Goal: Task Accomplishment & Management: Check status

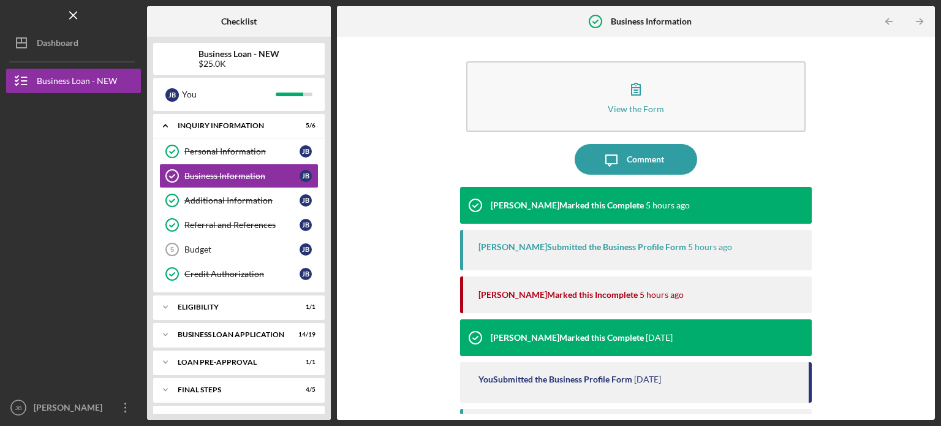
scroll to position [58, 0]
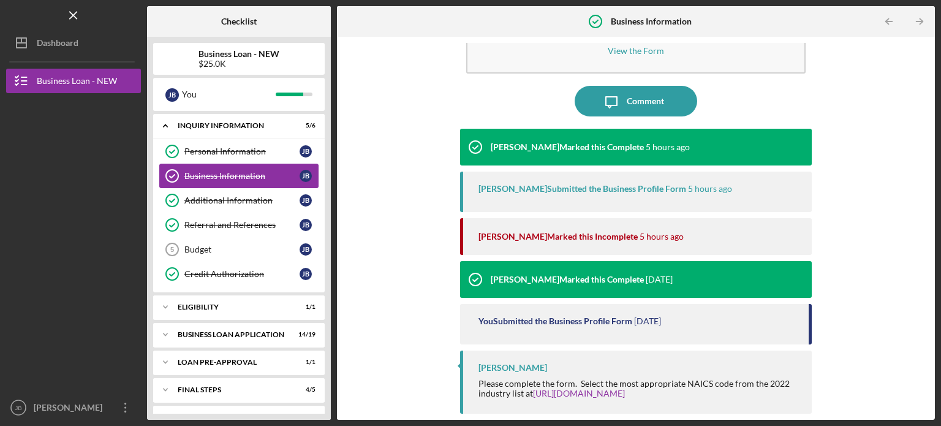
click at [207, 175] on div "Business Information" at bounding box center [241, 176] width 115 height 10
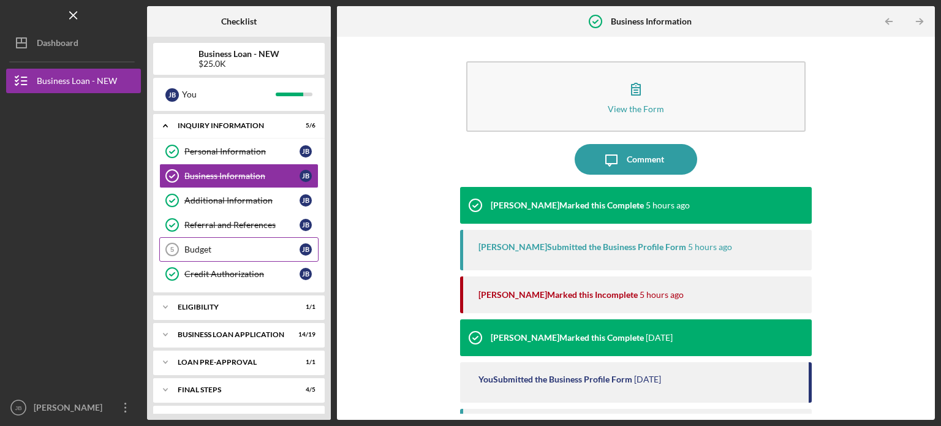
click at [230, 245] on div "Budget" at bounding box center [241, 250] width 115 height 10
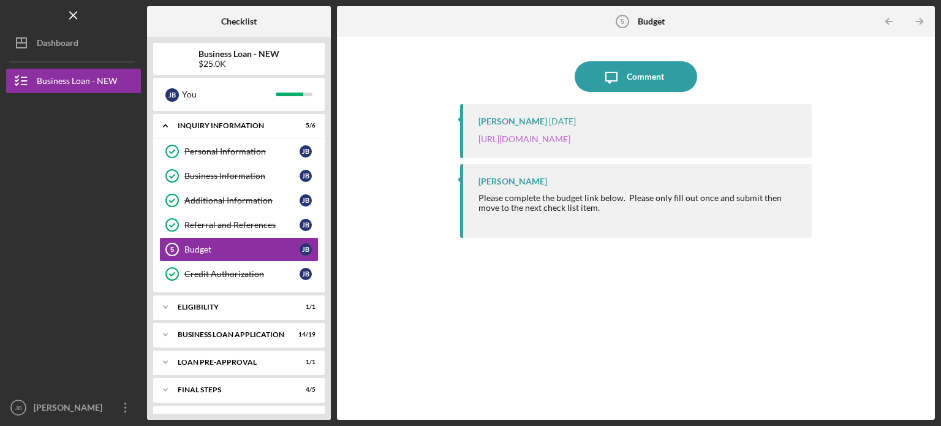
click at [571, 139] on link "[URL][DOMAIN_NAME]" at bounding box center [525, 139] width 92 height 10
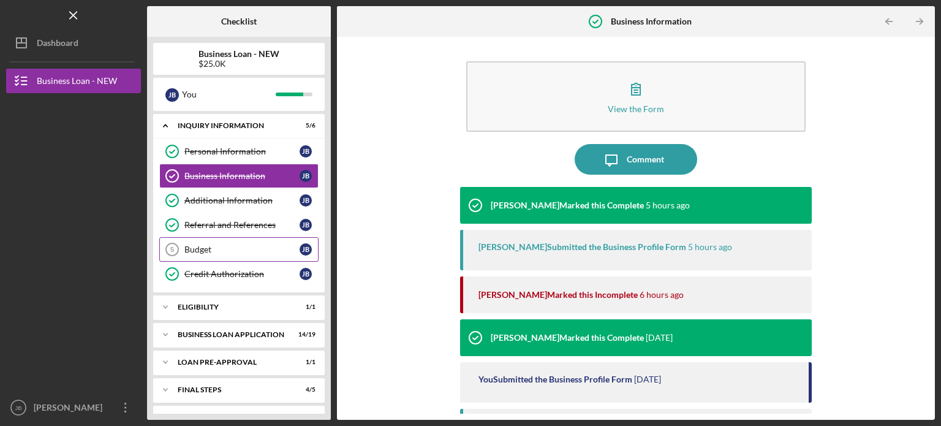
click at [210, 246] on div "Budget" at bounding box center [241, 250] width 115 height 10
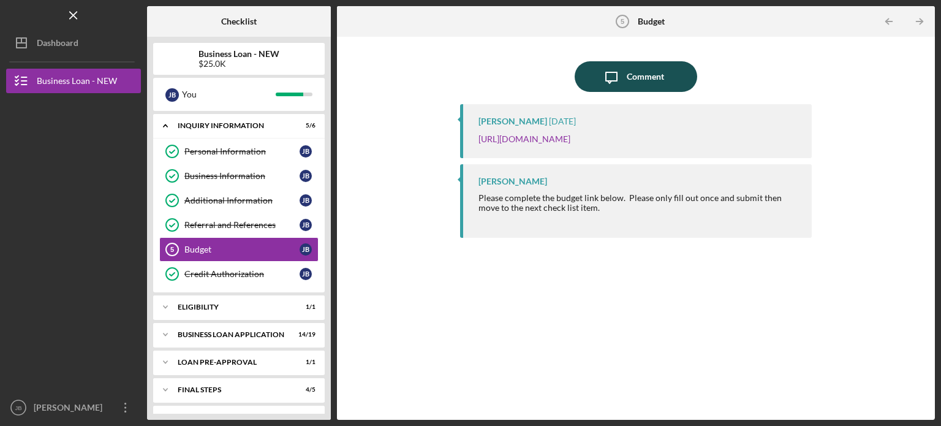
click at [636, 76] on div "Comment" at bounding box center [645, 76] width 37 height 31
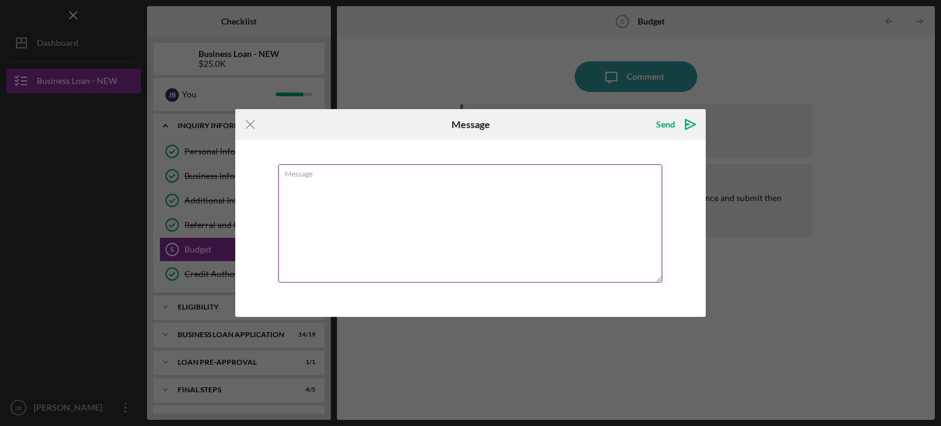
type textarea "i"
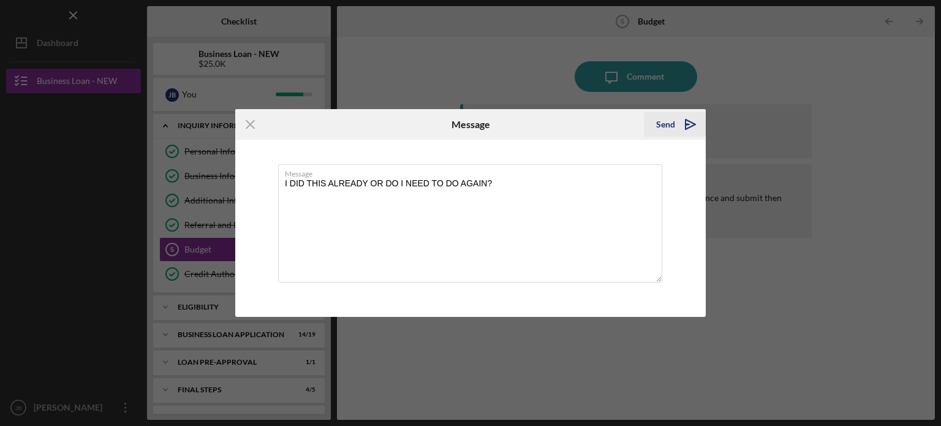
type textarea "I DID THIS ALREADY OR DO I NEED TO DO AGAIN?"
click at [668, 120] on div "Send" at bounding box center [665, 124] width 19 height 25
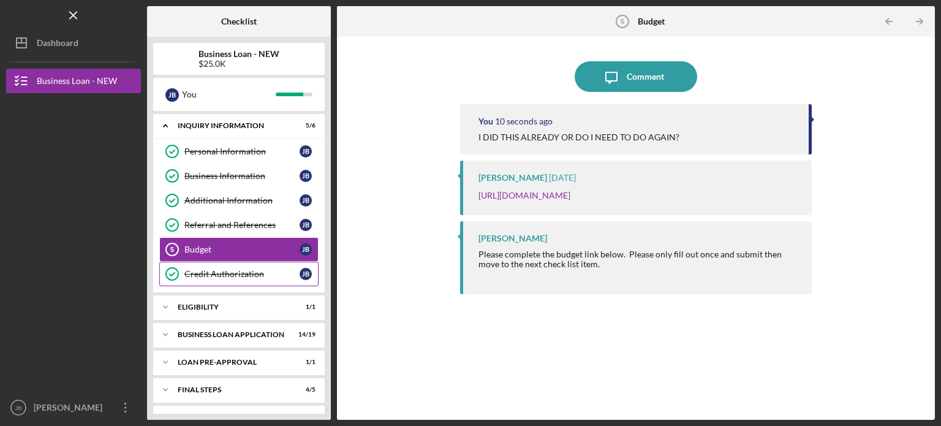
click at [270, 278] on link "Credit Authorization Credit Authorization [PERSON_NAME]" at bounding box center [238, 274] width 159 height 25
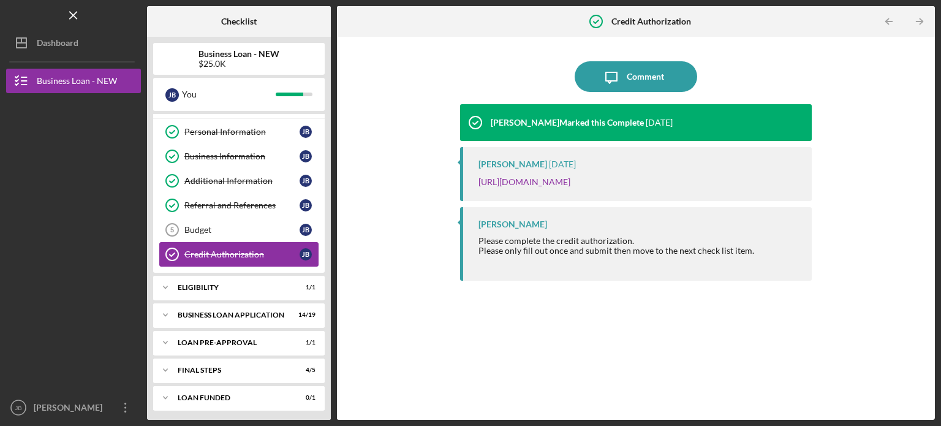
scroll to position [21, 0]
click at [166, 371] on icon "Icon/Expander" at bounding box center [165, 369] width 25 height 25
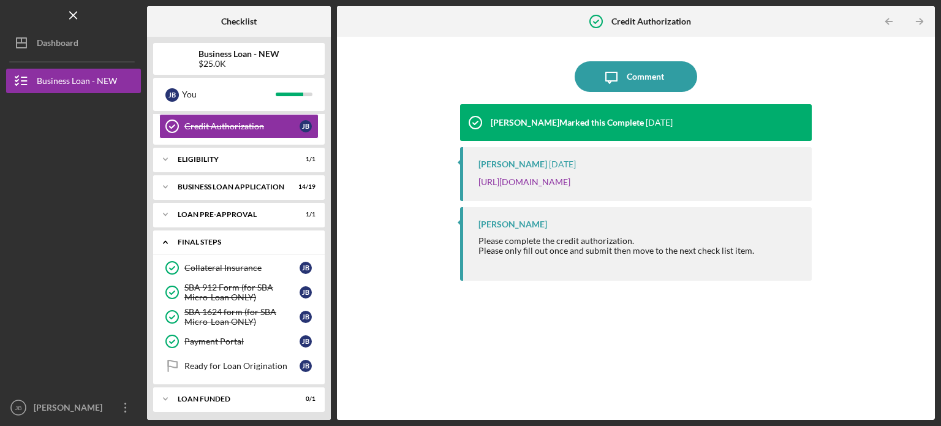
scroll to position [149, 0]
click at [167, 393] on icon "Icon/Expander" at bounding box center [165, 397] width 25 height 25
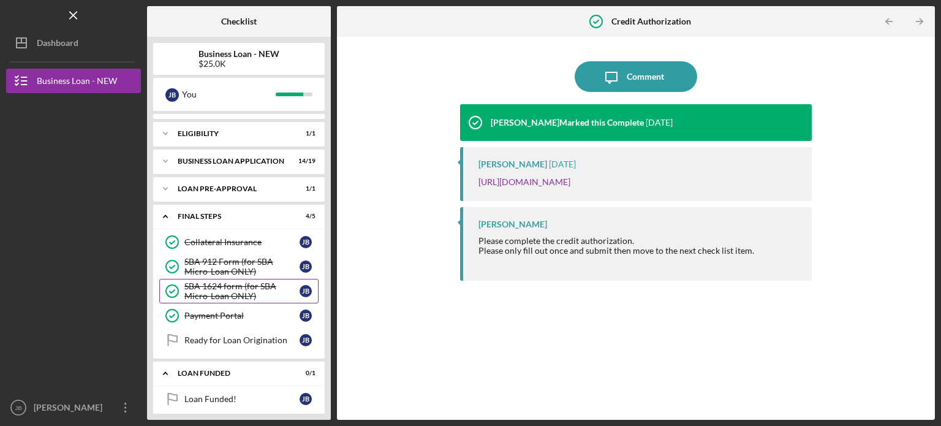
scroll to position [180, 0]
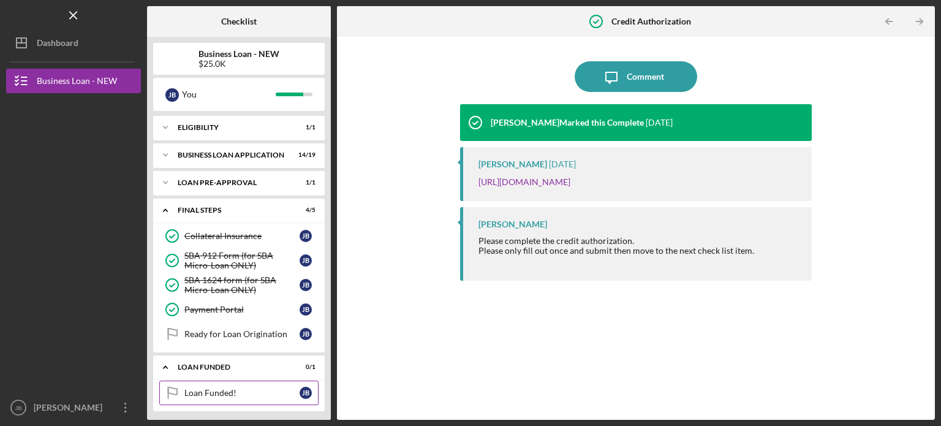
click at [209, 388] on div "Loan Funded!" at bounding box center [241, 393] width 115 height 10
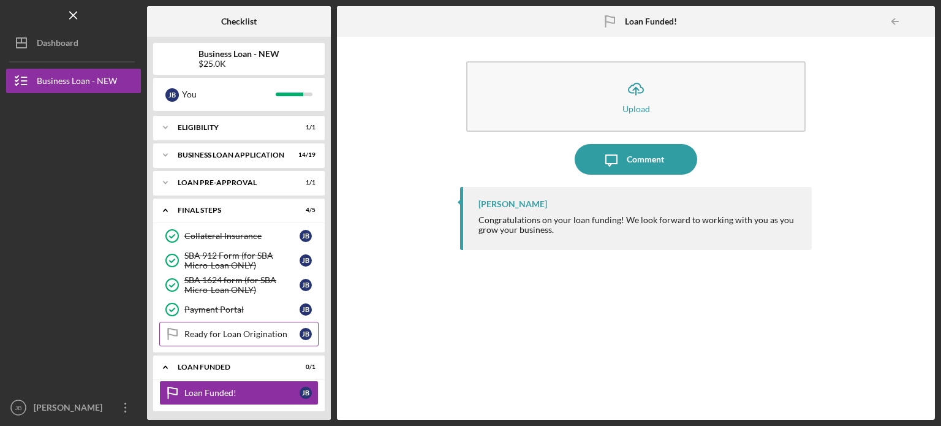
click at [211, 329] on div "Ready for Loan Origination" at bounding box center [241, 334] width 115 height 10
